Goal: Find specific page/section: Find specific page/section

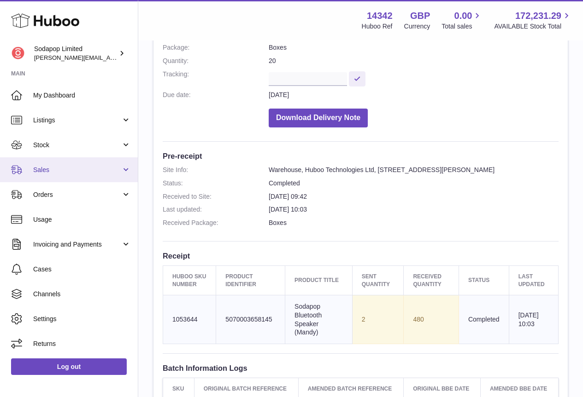
click at [64, 176] on link "Sales" at bounding box center [69, 169] width 138 height 25
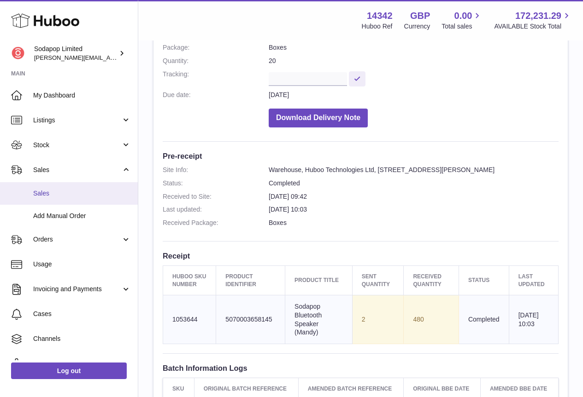
drag, startPoint x: 68, startPoint y: 190, endPoint x: 449, endPoint y: 192, distance: 380.8
click at [68, 190] on span "Sales" at bounding box center [82, 193] width 98 height 9
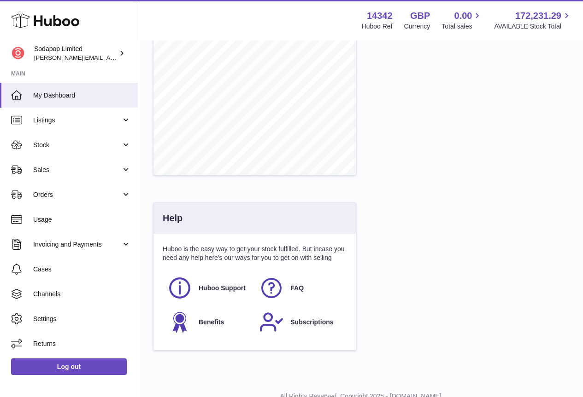
scroll to position [383, 0]
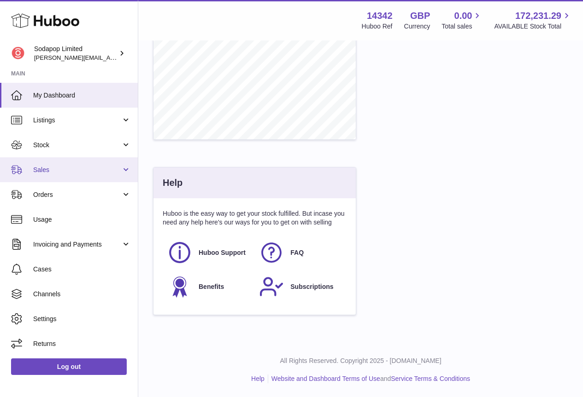
click at [121, 169] on span "Sales" at bounding box center [77, 170] width 88 height 9
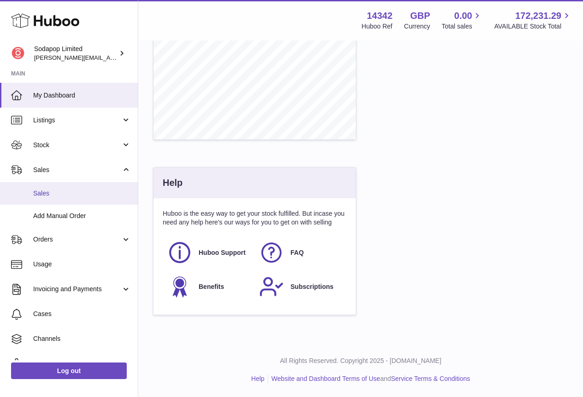
click at [63, 197] on span "Sales" at bounding box center [82, 193] width 98 height 9
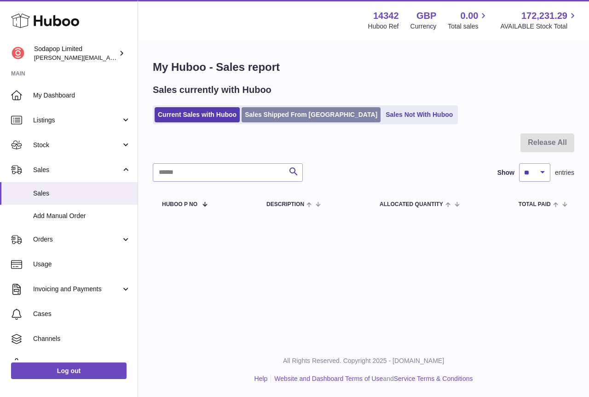
click at [285, 114] on link "Sales Shipped From [GEOGRAPHIC_DATA]" at bounding box center [311, 114] width 139 height 15
